Goal: Find specific page/section: Find specific page/section

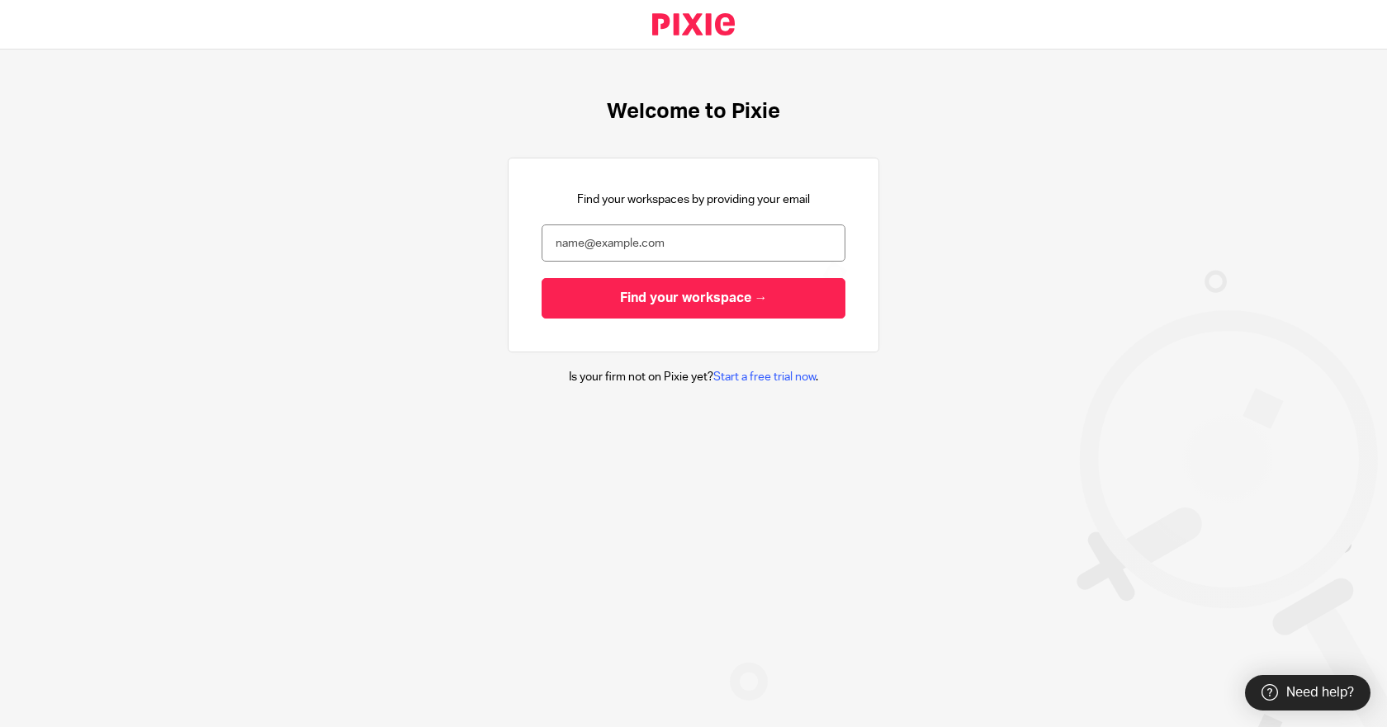
click at [638, 236] on input "email" at bounding box center [693, 243] width 304 height 37
type input "mike@getexact.com"
click at [541, 278] on input "Find your workspace →" at bounding box center [693, 298] width 304 height 40
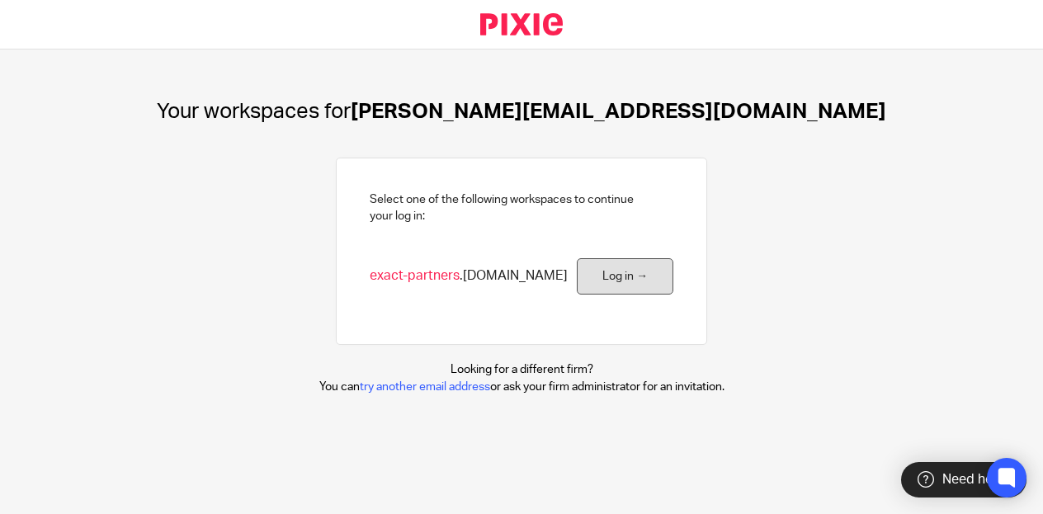
click at [629, 269] on link "Log in →" at bounding box center [625, 276] width 97 height 37
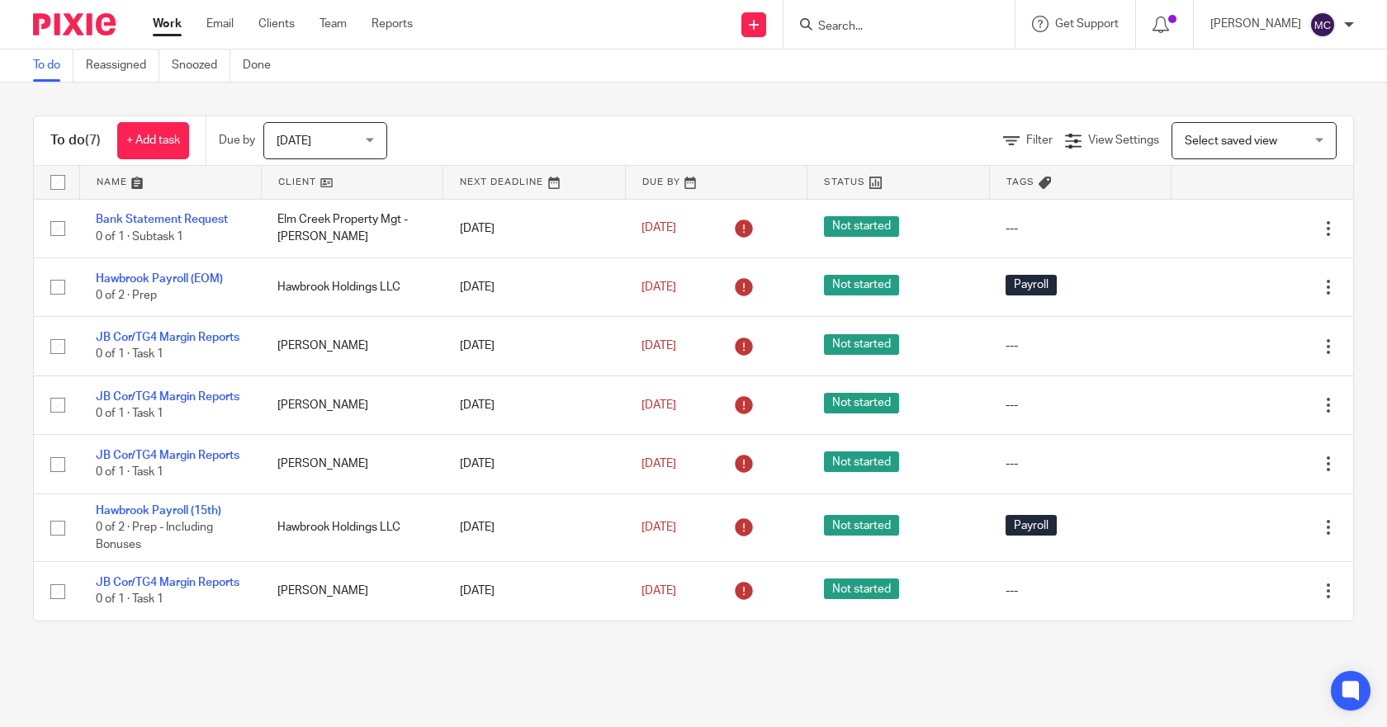
click at [887, 26] on input "Search" at bounding box center [890, 27] width 149 height 15
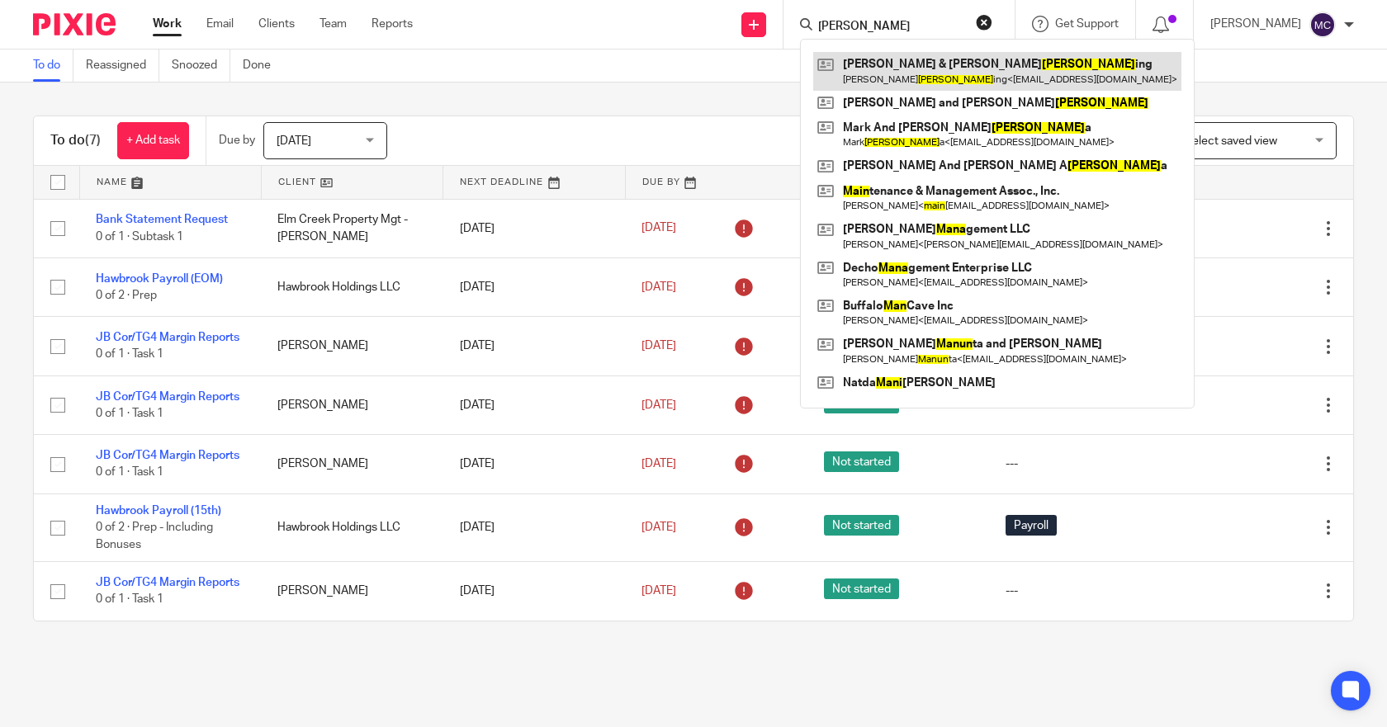
type input "[PERSON_NAME]"
click at [910, 64] on link at bounding box center [997, 71] width 368 height 38
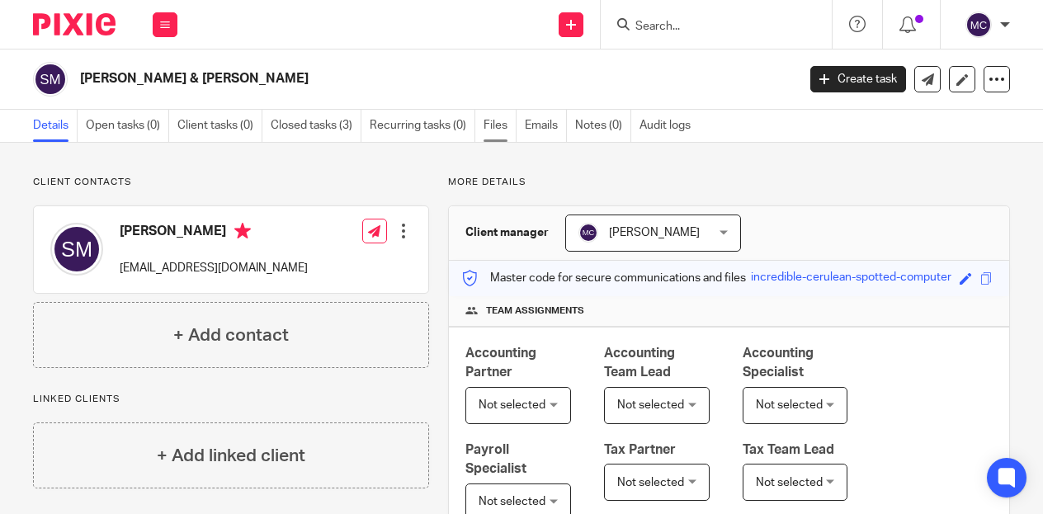
click at [505, 125] on link "Files" at bounding box center [500, 126] width 33 height 32
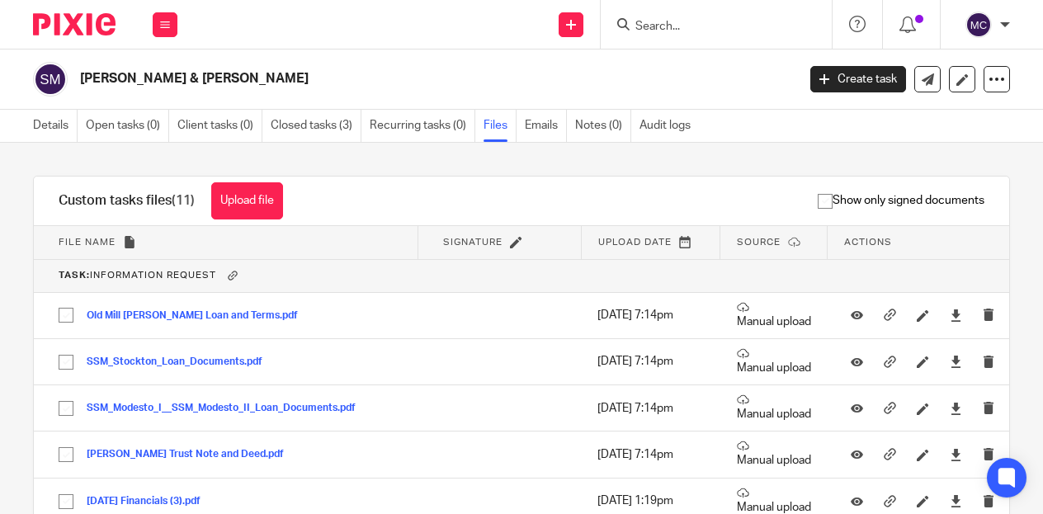
click at [658, 20] on input "Search" at bounding box center [708, 27] width 149 height 15
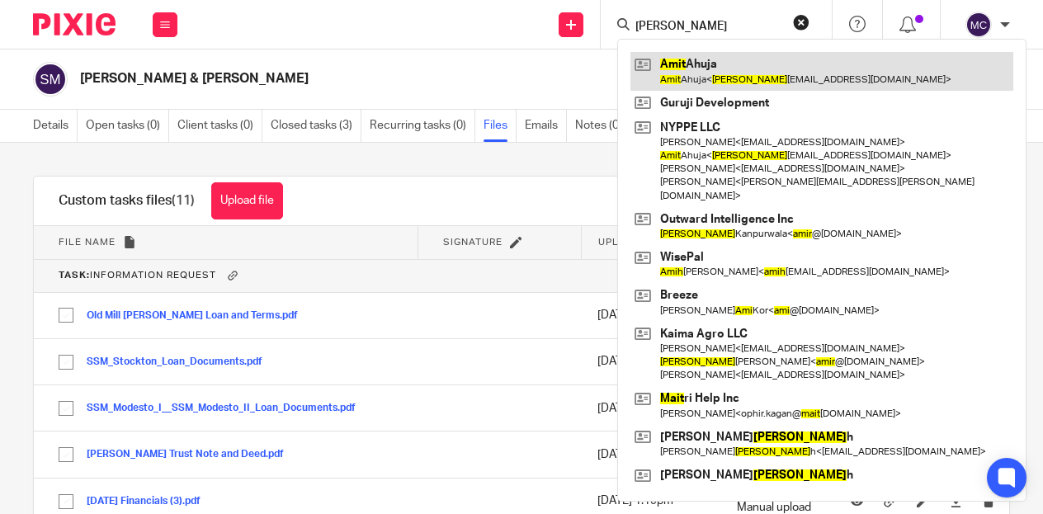
type input "amit"
click at [719, 76] on link at bounding box center [822, 71] width 383 height 38
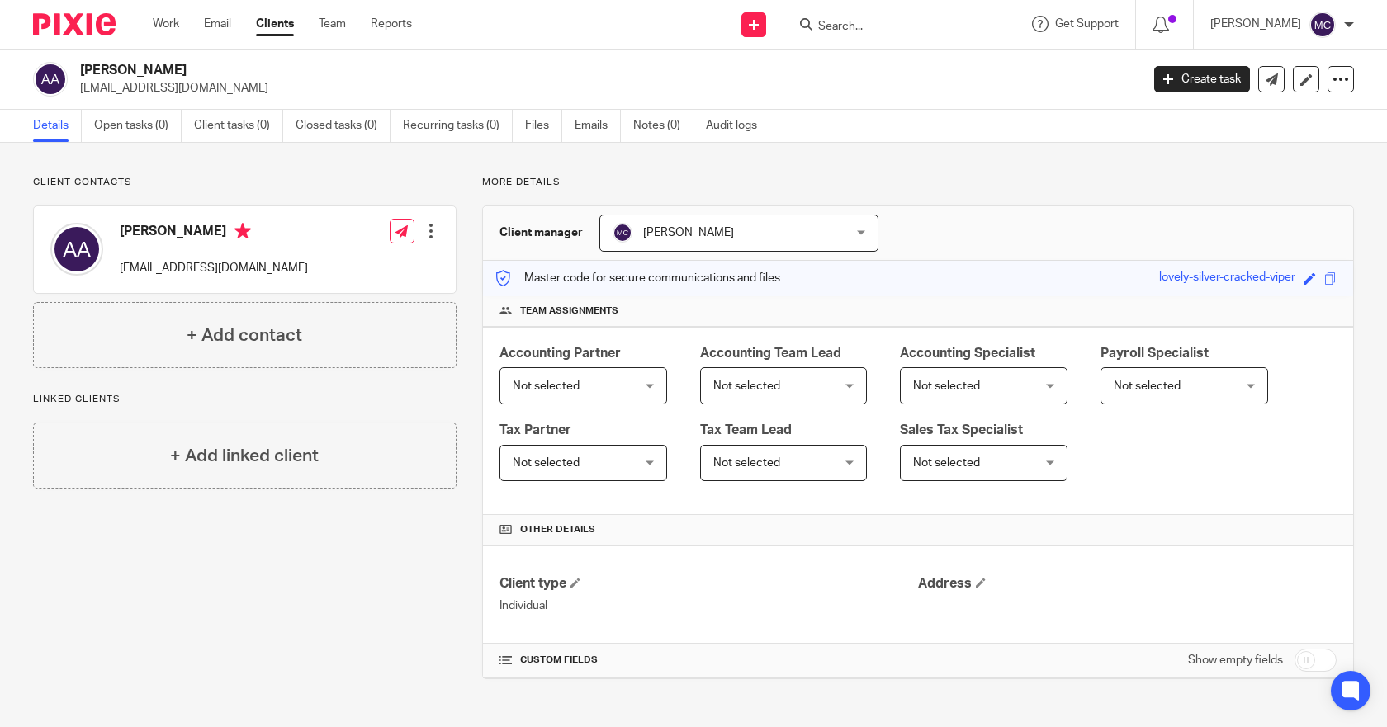
click at [522, 116] on ul "Details Open tasks (0) Client tasks (0) Closed tasks (0) Recurring tasks (0) Fi…" at bounding box center [407, 126] width 749 height 32
click at [529, 125] on link "Files" at bounding box center [543, 126] width 37 height 32
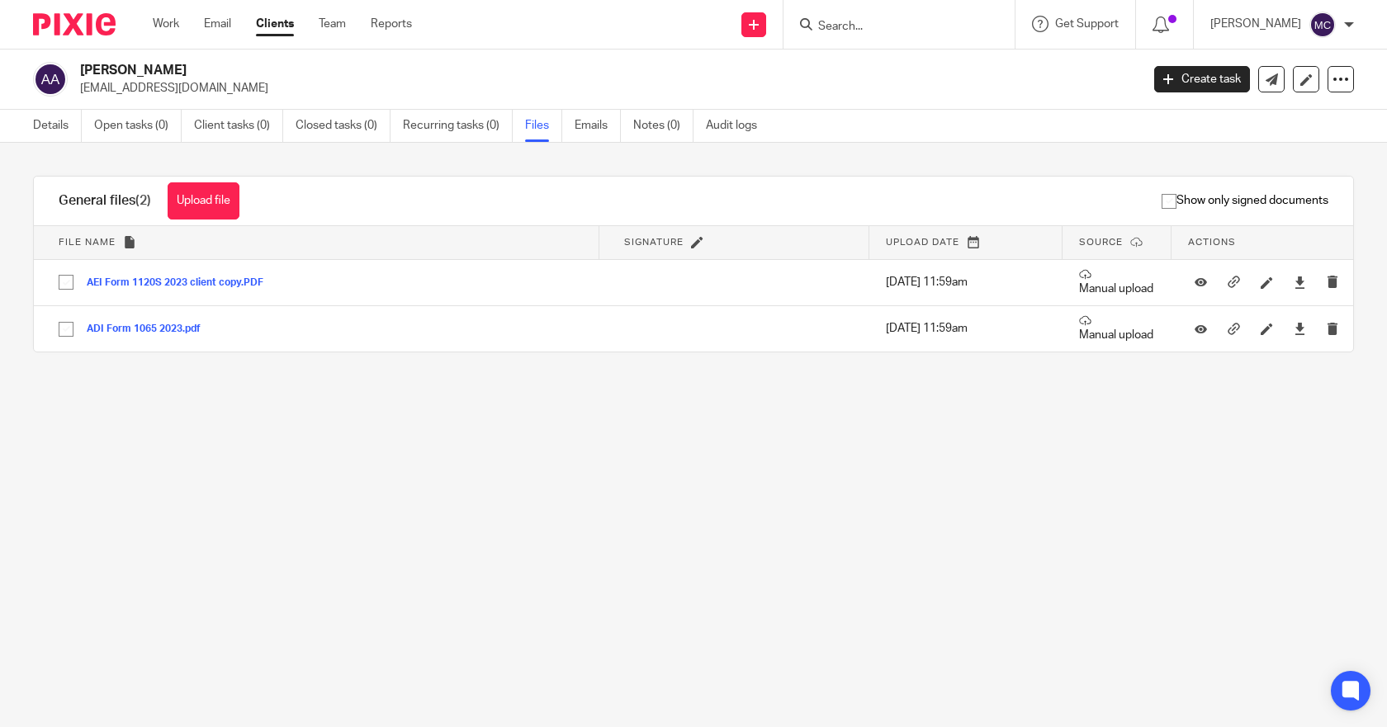
click at [37, 128] on link "Details" at bounding box center [57, 126] width 49 height 32
